Goal: Information Seeking & Learning: Find specific fact

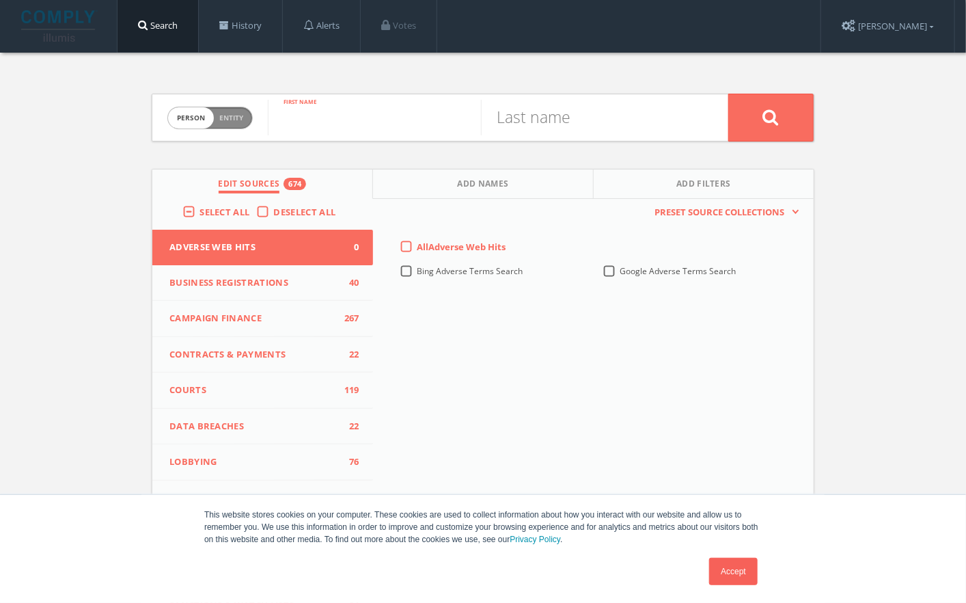
click at [327, 111] on input "text" at bounding box center [374, 118] width 213 height 36
type input "[PERSON_NAME]"
click at [729, 94] on button at bounding box center [771, 118] width 85 height 48
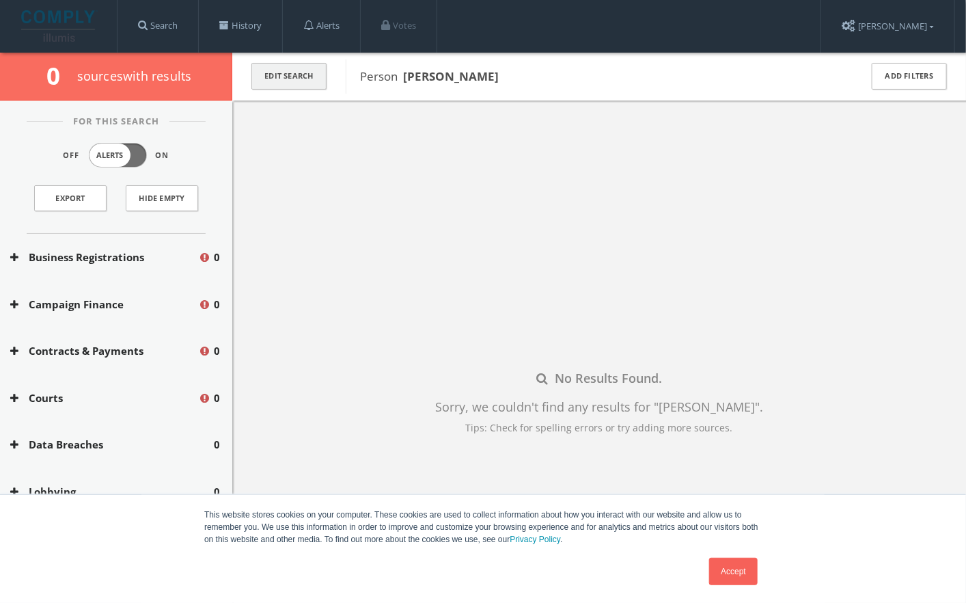
click at [306, 83] on button "Edit Search" at bounding box center [289, 76] width 75 height 27
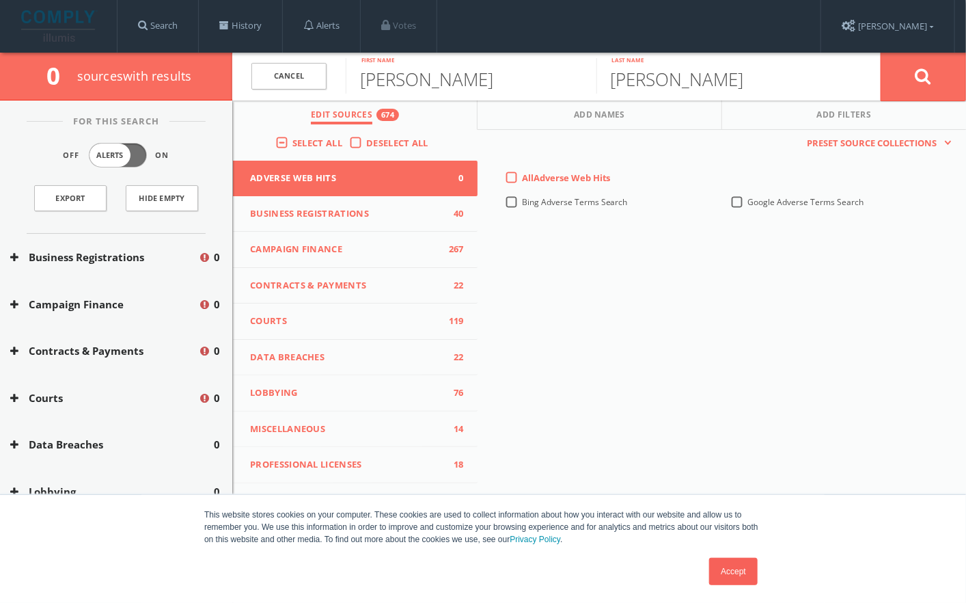
click at [750, 98] on div "westman Last name" at bounding box center [739, 77] width 285 height 48
click at [746, 95] on div "westman Last name" at bounding box center [739, 77] width 285 height 48
click at [737, 83] on input "[PERSON_NAME]" at bounding box center [722, 76] width 251 height 36
click at [881, 52] on button at bounding box center [923, 76] width 85 height 49
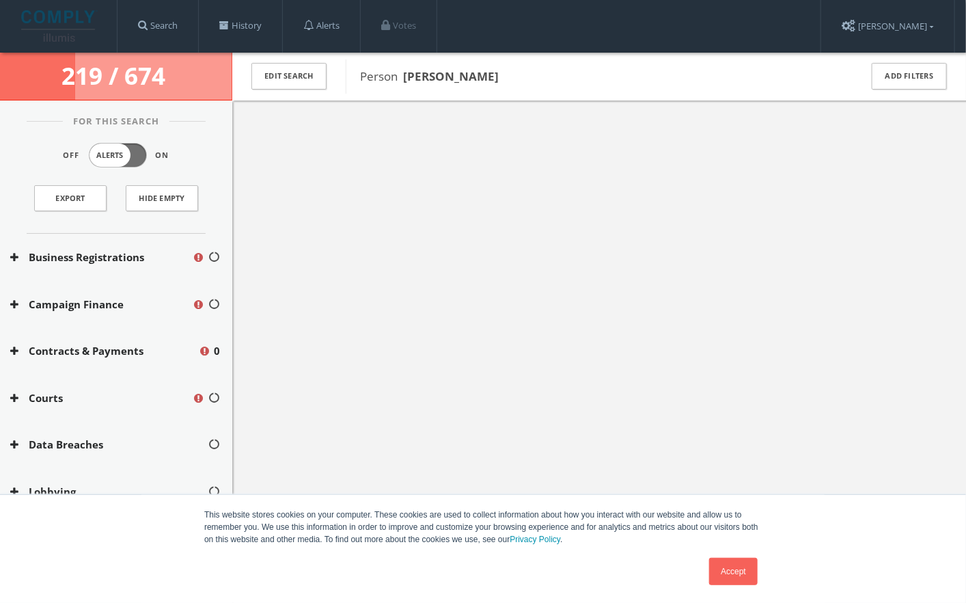
click at [726, 564] on link "Accept" at bounding box center [733, 571] width 49 height 27
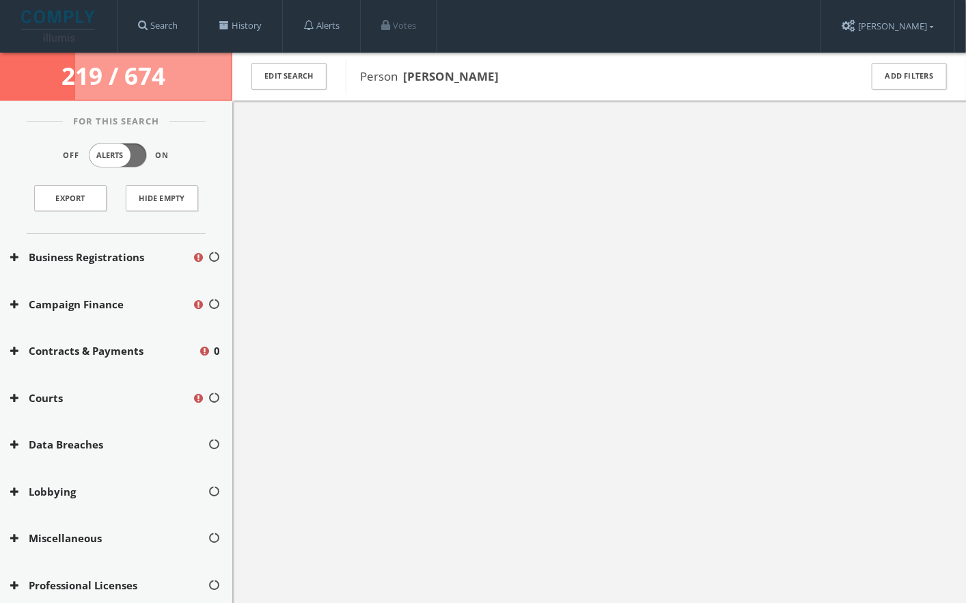
scroll to position [79, 0]
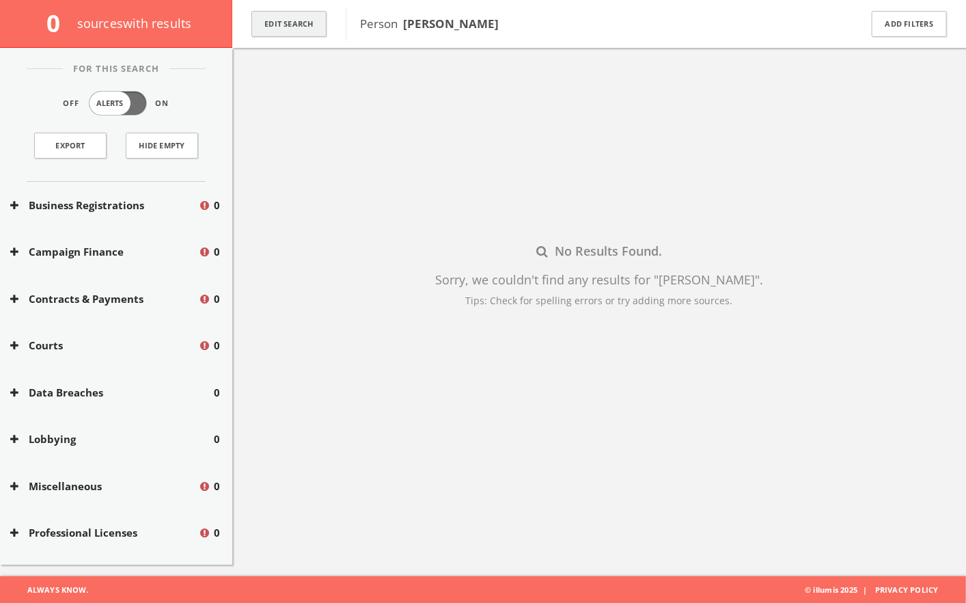
click at [303, 25] on button "Edit Search" at bounding box center [289, 24] width 75 height 27
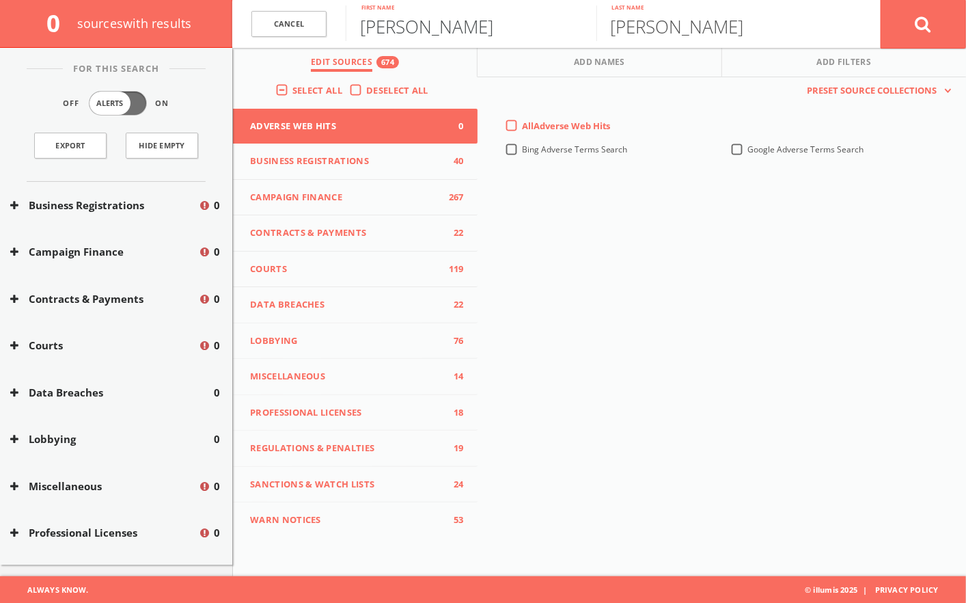
click at [409, 35] on input "[PERSON_NAME]" at bounding box center [471, 23] width 251 height 36
click at [881, 0] on button at bounding box center [923, 23] width 85 height 49
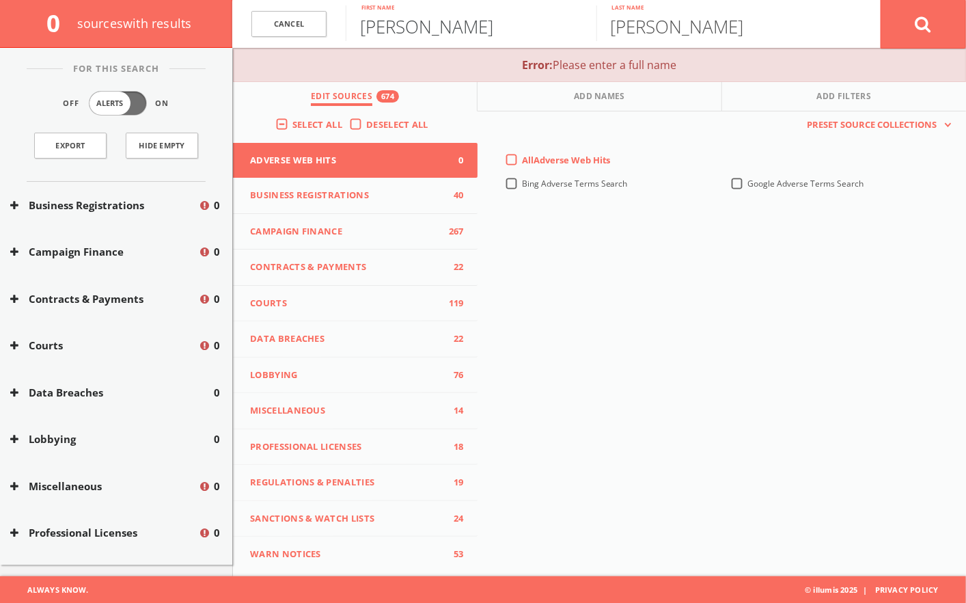
type input "[PERSON_NAME]"
click at [697, 26] on input "[PERSON_NAME]" at bounding box center [722, 23] width 251 height 36
click at [881, 0] on button at bounding box center [923, 23] width 85 height 49
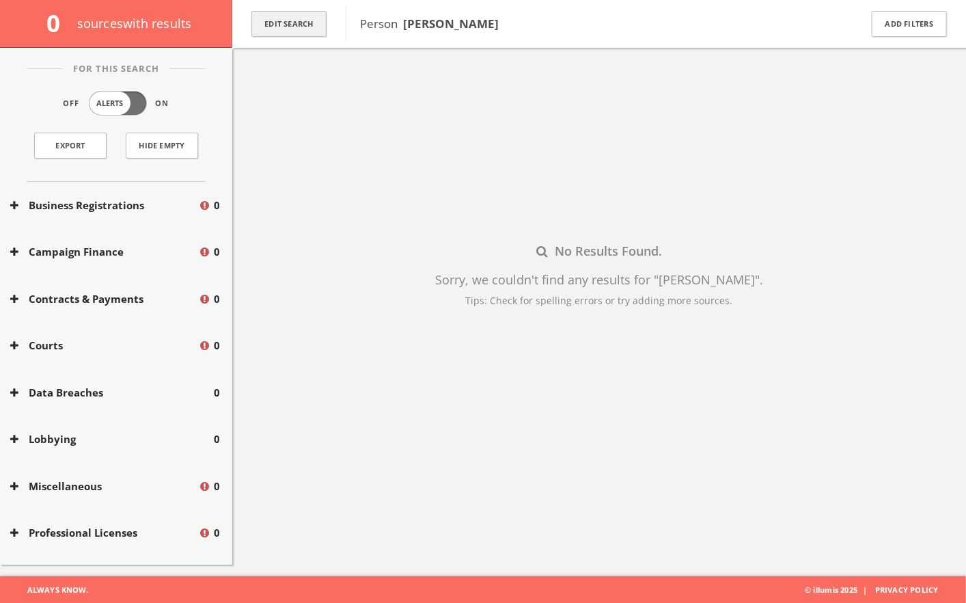
click at [288, 12] on button "Edit Search" at bounding box center [289, 24] width 75 height 27
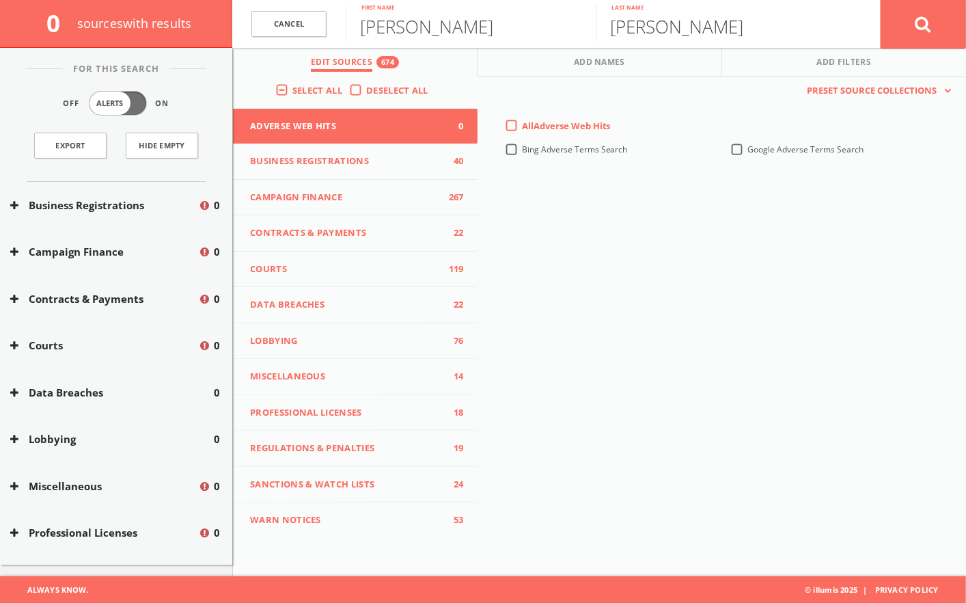
click at [683, 17] on input "[PERSON_NAME]" at bounding box center [722, 23] width 251 height 36
type input "west"
click at [881, 0] on button at bounding box center [923, 23] width 85 height 49
